Goal: Task Accomplishment & Management: Use online tool/utility

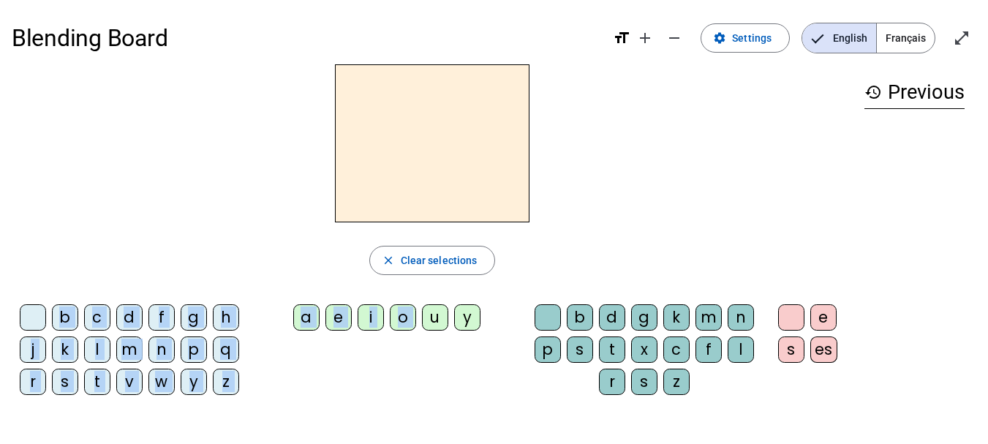
drag, startPoint x: 426, startPoint y: 316, endPoint x: 429, endPoint y: 151, distance: 164.5
click at [429, 151] on div "close Clear selections b c d f g h j k l m n p q r s t v w y z a e i o u y b d …" at bounding box center [432, 235] width 841 height 342
click at [429, 151] on h2 at bounding box center [432, 143] width 194 height 158
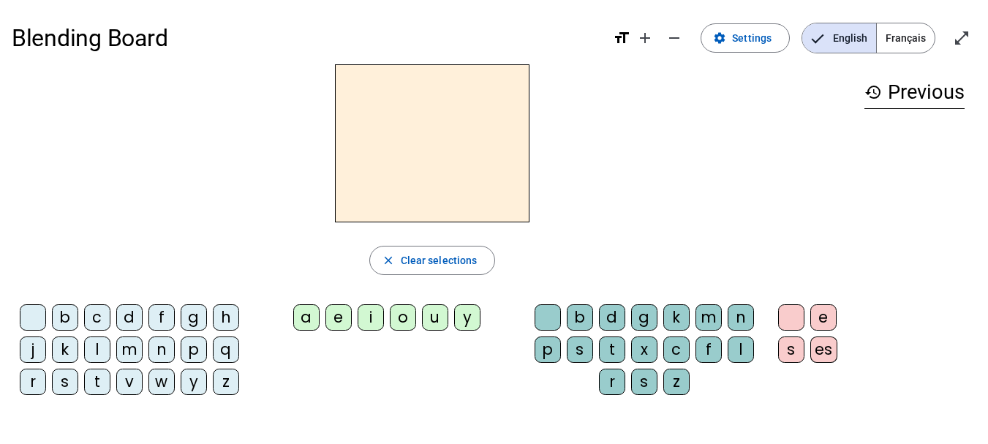
click at [190, 321] on div "g" at bounding box center [194, 317] width 26 height 26
click at [305, 320] on div "a" at bounding box center [306, 317] width 26 height 26
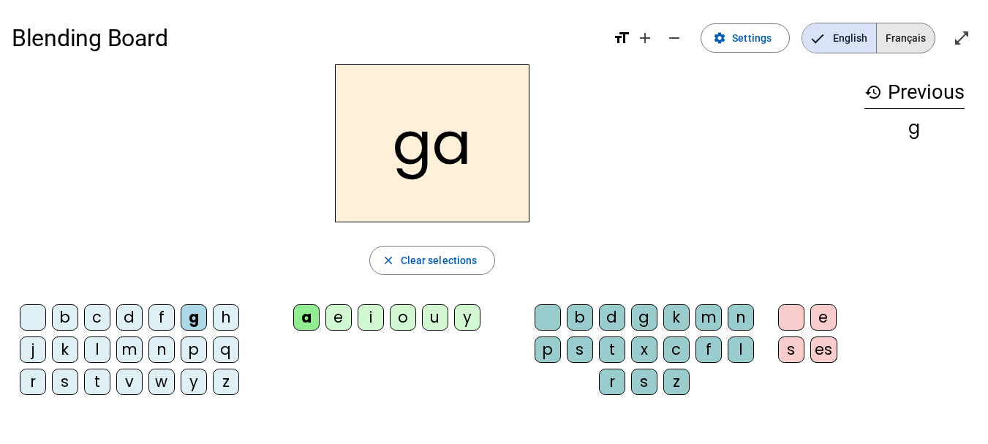
click at [904, 29] on span "Français" at bounding box center [906, 37] width 58 height 29
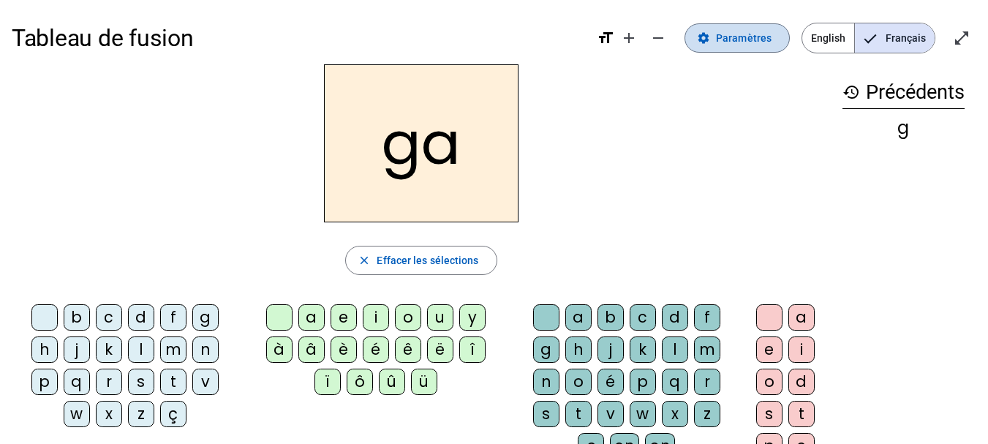
click at [739, 33] on span "Paramètres" at bounding box center [744, 38] width 56 height 18
